Goal: Entertainment & Leisure: Consume media (video, audio)

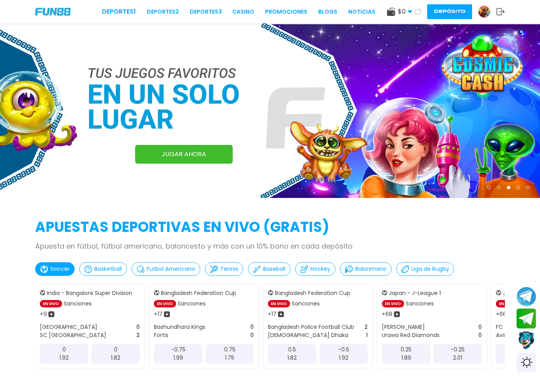
click at [487, 12] on img at bounding box center [484, 12] width 12 height 12
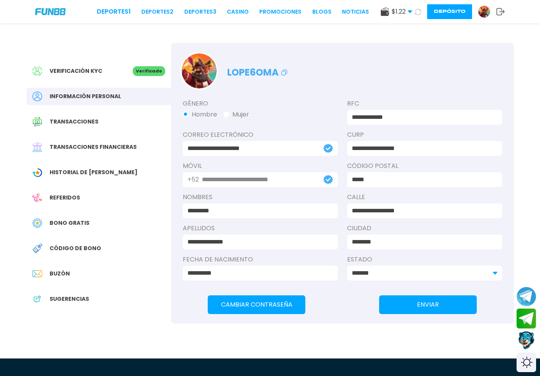
click at [436, 19] on div "Deportes 1 Deportes 2 Deportes 3 CASINO Promociones BLOGS NOTICIAS $ 1.22 Diner…" at bounding box center [270, 11] width 540 height 23
click at [438, 11] on button "Depósito" at bounding box center [449, 11] width 45 height 15
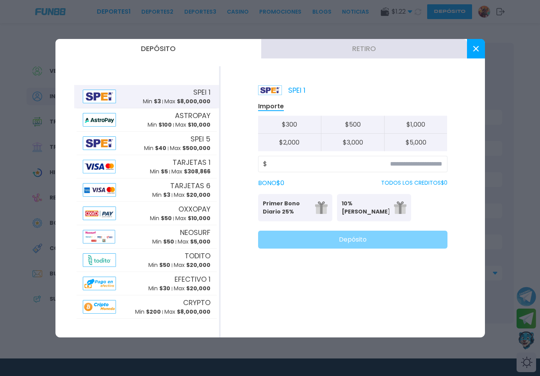
click at [379, 44] on button "Retiro" at bounding box center [364, 49] width 206 height 20
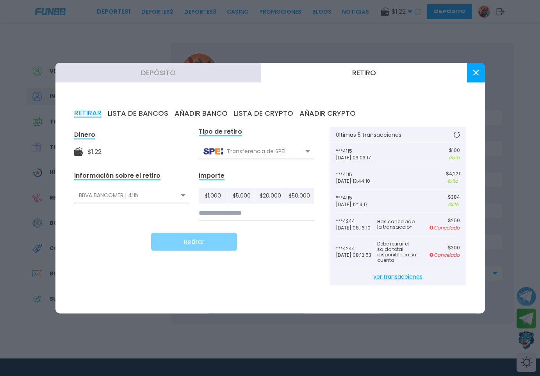
click at [163, 193] on div "BBVA BANCOMER | 4115" at bounding box center [131, 195] width 115 height 15
click at [471, 75] on button at bounding box center [476, 73] width 18 height 20
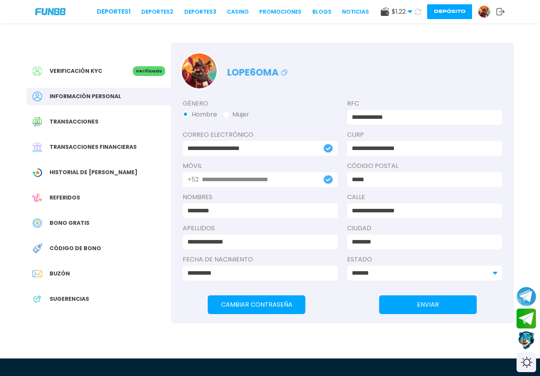
click at [407, 11] on use at bounding box center [409, 12] width 4 height 3
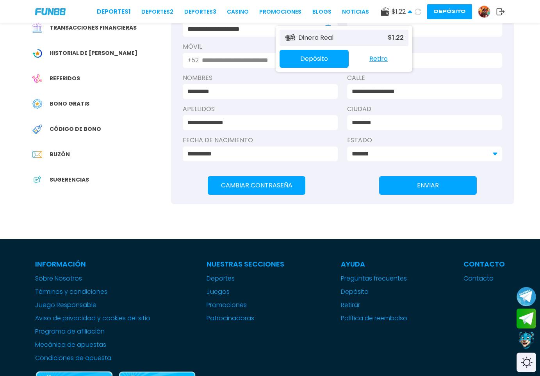
click at [87, 104] on div "Bono Gratis" at bounding box center [99, 104] width 144 height 18
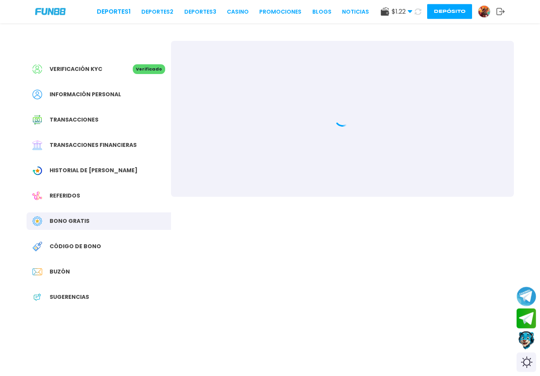
scroll to position [159, 0]
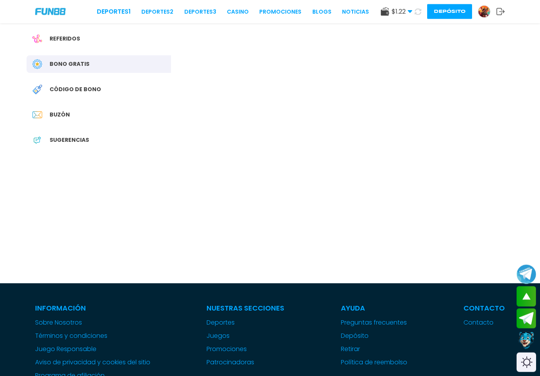
click at [116, 95] on div "Código de bono" at bounding box center [99, 90] width 144 height 18
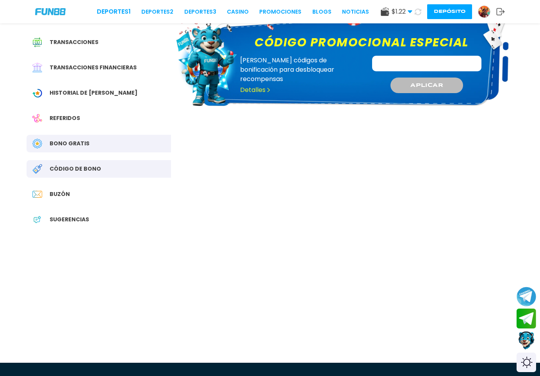
click at [85, 144] on span "Bono Gratis" at bounding box center [70, 144] width 40 height 8
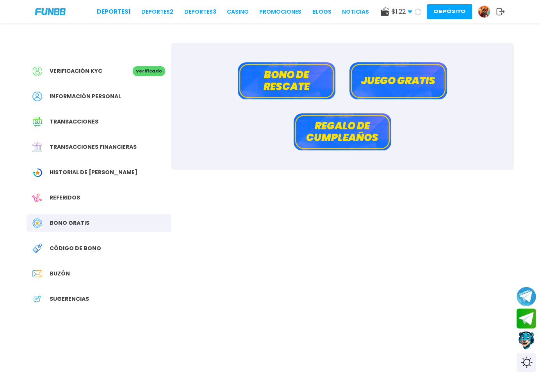
click at [390, 78] on button "Juego gratis" at bounding box center [398, 80] width 98 height 37
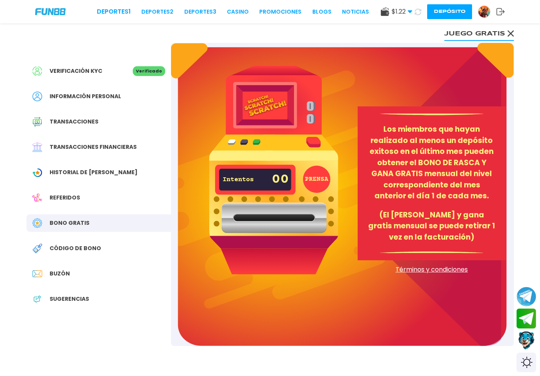
click at [510, 34] on icon at bounding box center [510, 33] width 6 height 6
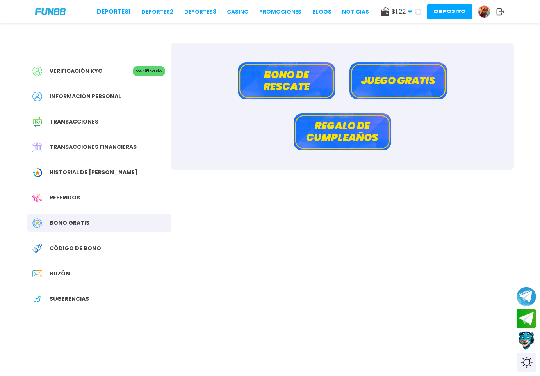
click at [273, 80] on button "Bono de rescate" at bounding box center [287, 80] width 98 height 37
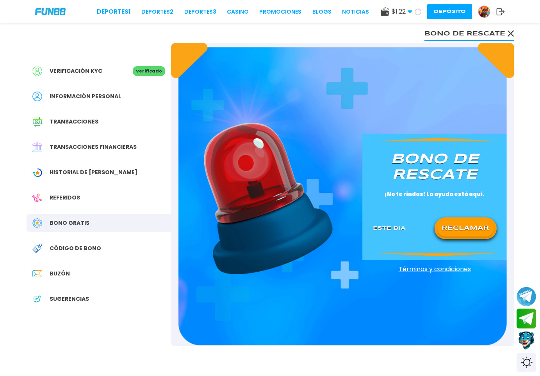
scroll to position [159, 0]
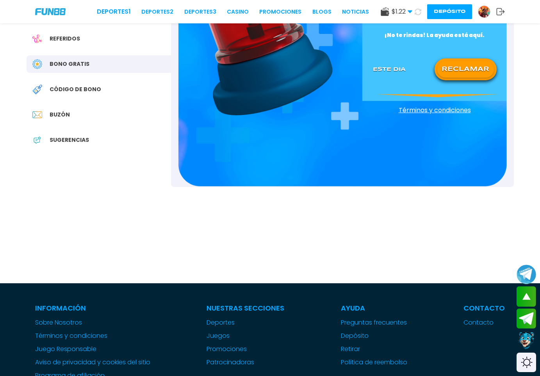
click at [479, 67] on button "RECLAMAR" at bounding box center [465, 69] width 57 height 16
drag, startPoint x: 48, startPoint y: 99, endPoint x: 48, endPoint y: 111, distance: 11.3
click at [47, 107] on div "Verificación KYC Verificado Información personal Transacciones Transacciones fi…" at bounding box center [99, 30] width 144 height 293
click at [51, 115] on span "Buzón" at bounding box center [60, 115] width 20 height 8
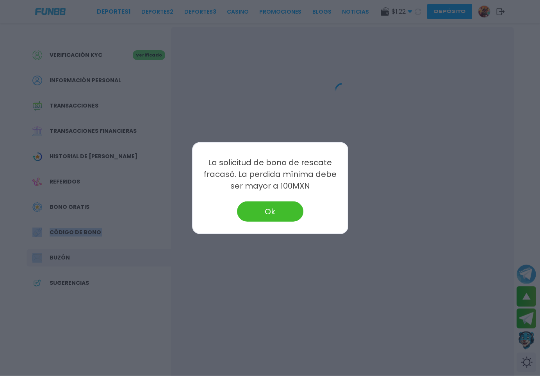
scroll to position [7, 0]
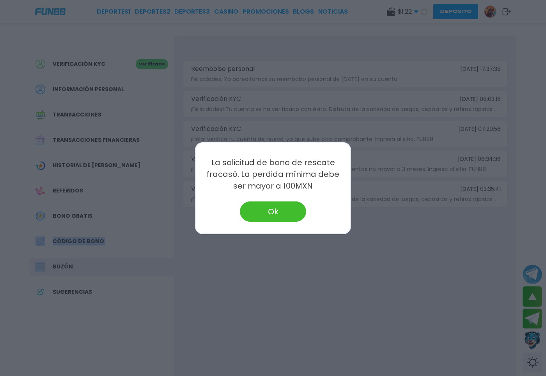
click at [272, 211] on button "Ok" at bounding box center [273, 212] width 66 height 20
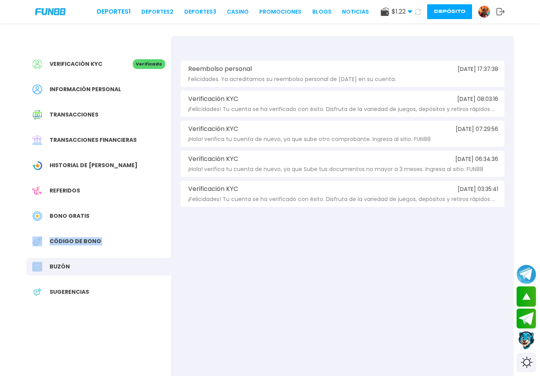
click at [60, 225] on div "Bono Gratis" at bounding box center [99, 217] width 144 height 18
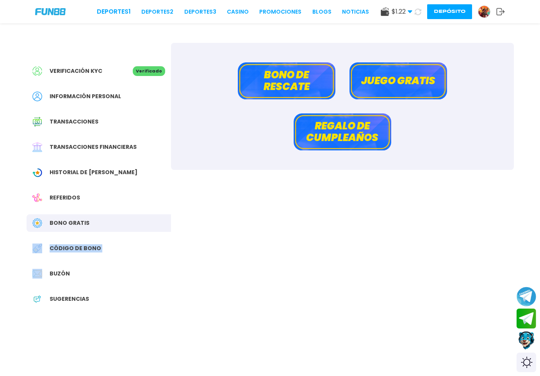
click at [446, 10] on button "Depósito" at bounding box center [449, 11] width 45 height 15
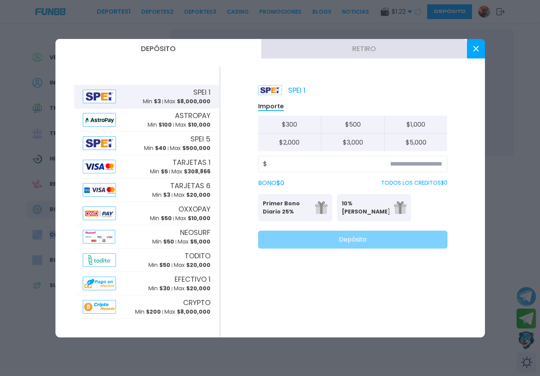
scroll to position [40, 0]
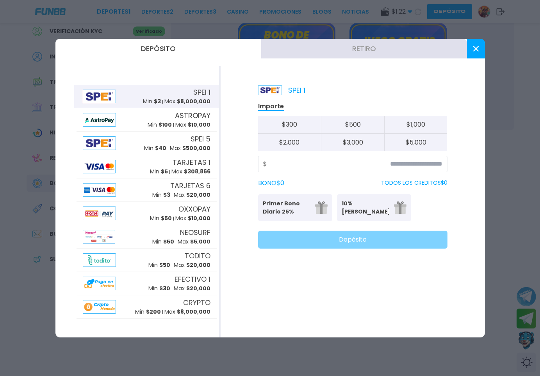
click at [296, 85] on div "SPEI 1 Importe $ 300 $ 500 $ 1,000 $ 2,000 $ 3,000 $ 5,000 $ BONO $ 0 TODOS LOS…" at bounding box center [352, 202] width 264 height 272
click at [476, 45] on button at bounding box center [476, 49] width 18 height 20
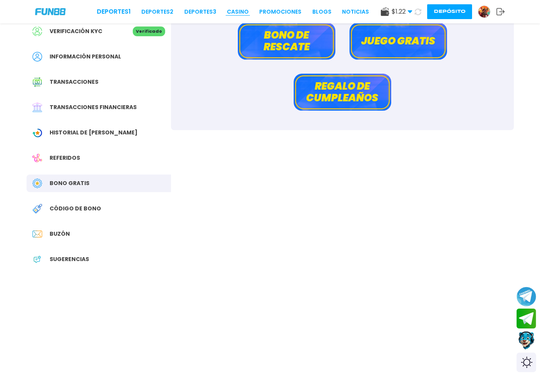
click at [227, 11] on link "CASINO" at bounding box center [238, 12] width 22 height 8
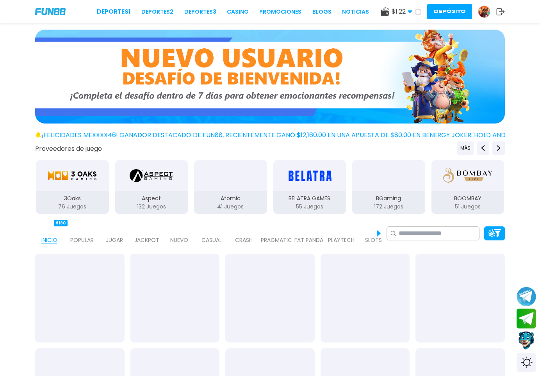
scroll to position [159, 0]
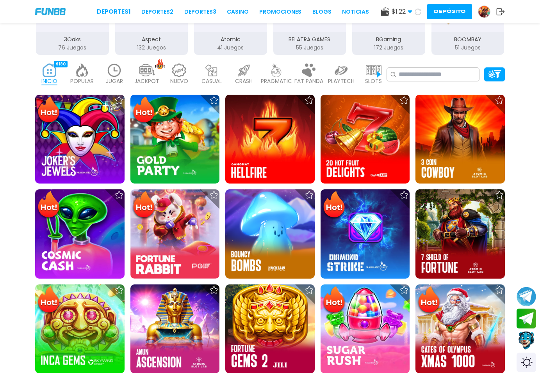
click at [176, 146] on img at bounding box center [174, 139] width 89 height 89
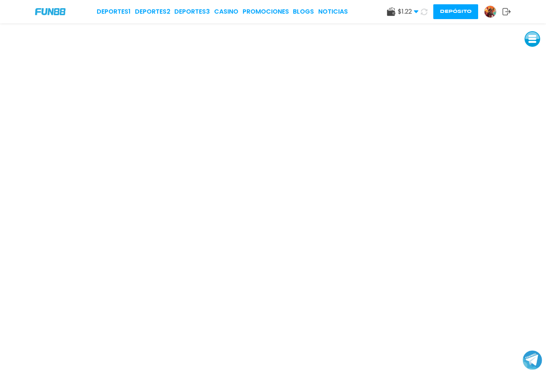
click at [422, 14] on use at bounding box center [424, 11] width 7 height 7
click at [490, 15] on img at bounding box center [491, 12] width 12 height 12
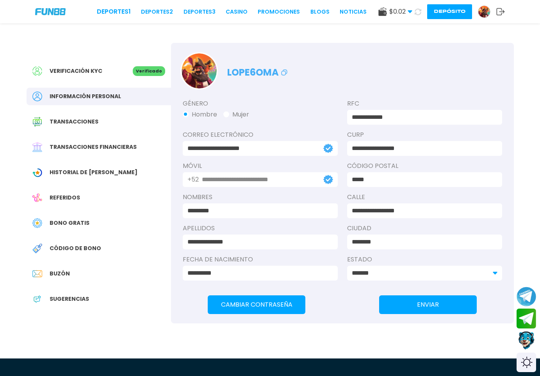
click at [501, 14] on use at bounding box center [500, 11] width 8 height 7
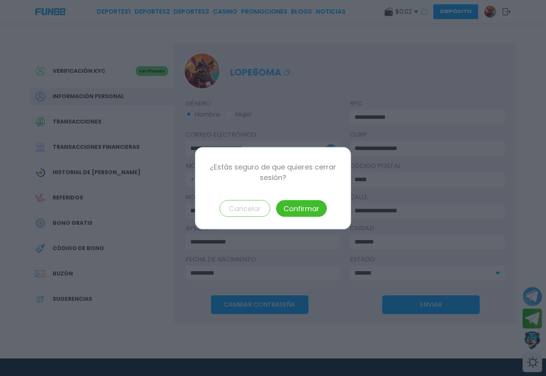
click at [309, 213] on button "Confirmar" at bounding box center [301, 208] width 51 height 17
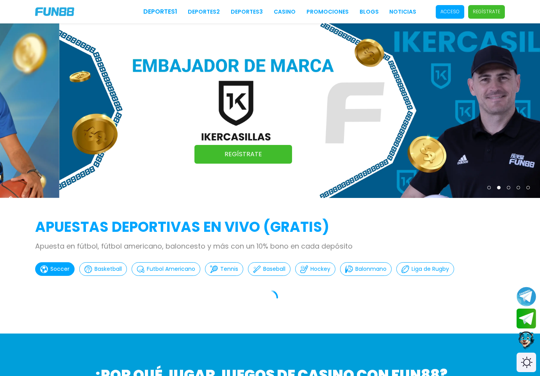
click at [451, 2] on div "Deportes 1 Deportes 2 Deportes 3 CASINO Promociones BLOGS NOTICIAS Acceso Regís…" at bounding box center [270, 11] width 540 height 23
click at [450, 7] on span "Acceso" at bounding box center [449, 12] width 28 height 14
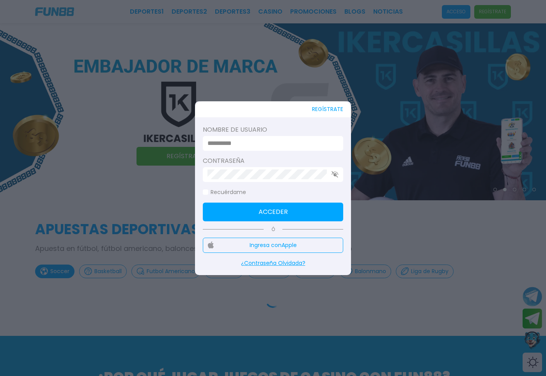
click at [278, 138] on div at bounding box center [273, 143] width 140 height 15
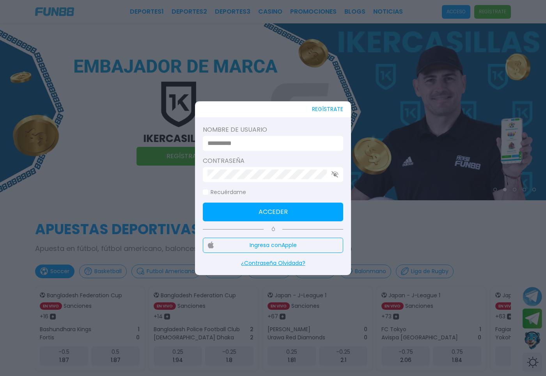
click at [274, 140] on input at bounding box center [271, 143] width 126 height 9
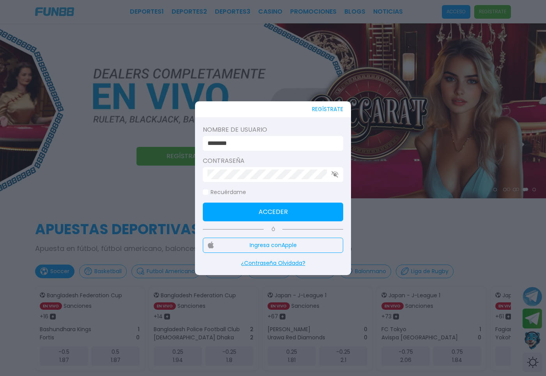
click at [281, 132] on label "Nombre de usuario" at bounding box center [273, 129] width 140 height 9
click at [280, 145] on input "********" at bounding box center [271, 143] width 126 height 9
type input "*********"
click at [251, 181] on div at bounding box center [273, 174] width 140 height 15
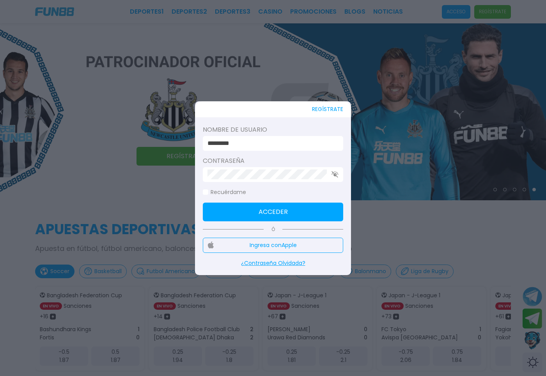
click button "Acceder" at bounding box center [273, 212] width 140 height 19
